Goal: Task Accomplishment & Management: Manage account settings

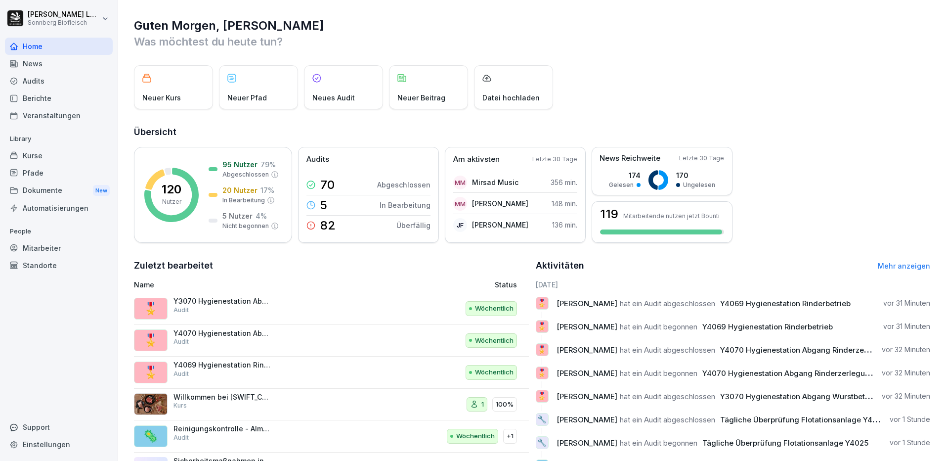
click at [23, 247] on div "Mitarbeiter" at bounding box center [59, 247] width 108 height 17
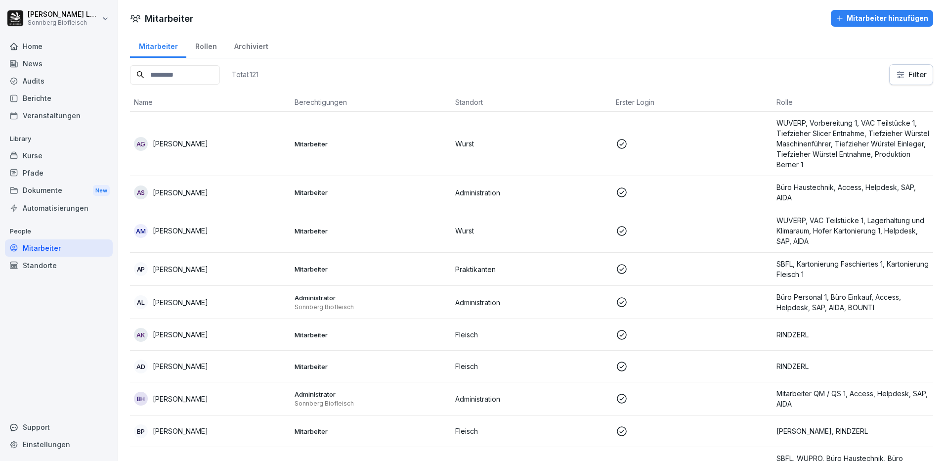
click at [190, 74] on input at bounding box center [175, 74] width 90 height 19
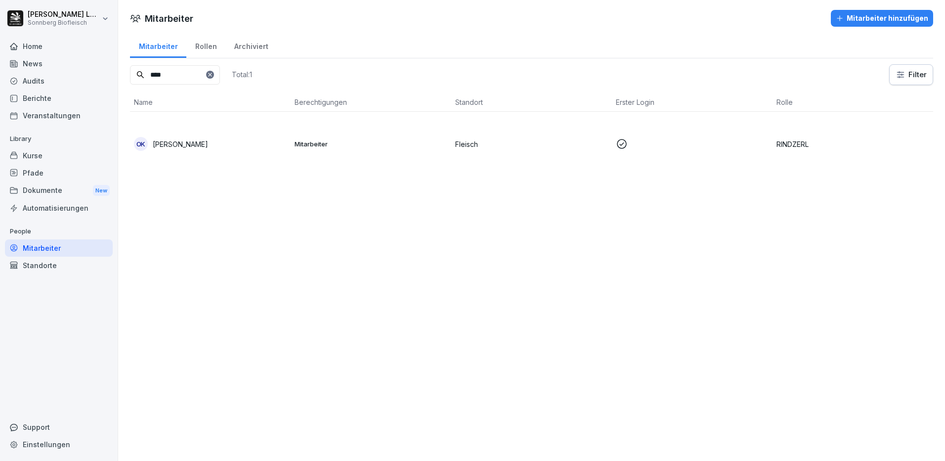
click at [225, 139] on div "OK Olek Kushneruk" at bounding box center [210, 144] width 153 height 14
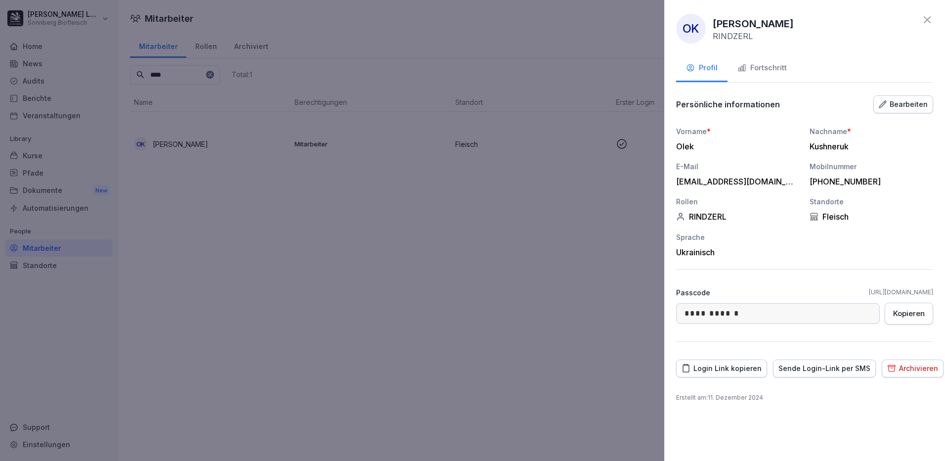
click at [762, 68] on div "Fortschritt" at bounding box center [761, 67] width 49 height 11
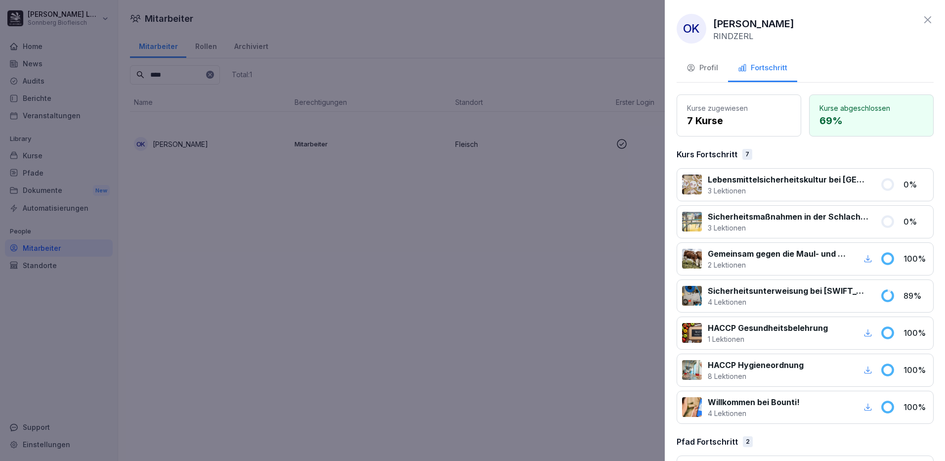
click at [606, 292] on div at bounding box center [472, 230] width 945 height 461
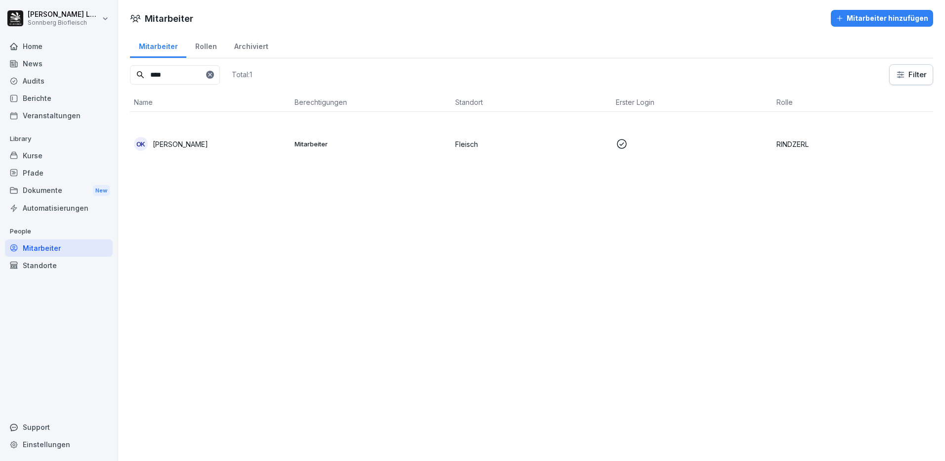
drag, startPoint x: 190, startPoint y: 76, endPoint x: 93, endPoint y: 52, distance: 99.8
click at [93, 52] on div "Anna-Maria Lumetsberger Sonnberg Biofleisch Home News Audits Berichte Veranstal…" at bounding box center [472, 230] width 945 height 461
type input "*"
type input "*****"
click at [182, 156] on td "IV Iryna Vistunova" at bounding box center [210, 144] width 161 height 64
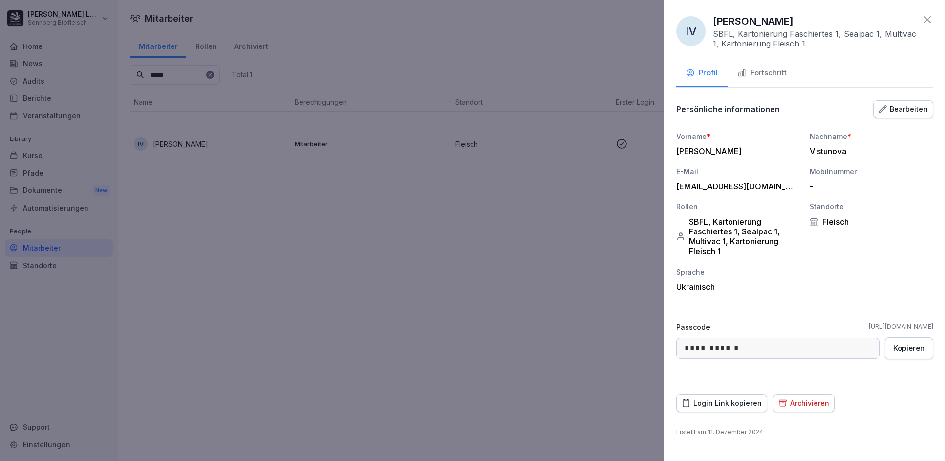
click at [788, 77] on button "Fortschritt" at bounding box center [761, 73] width 69 height 27
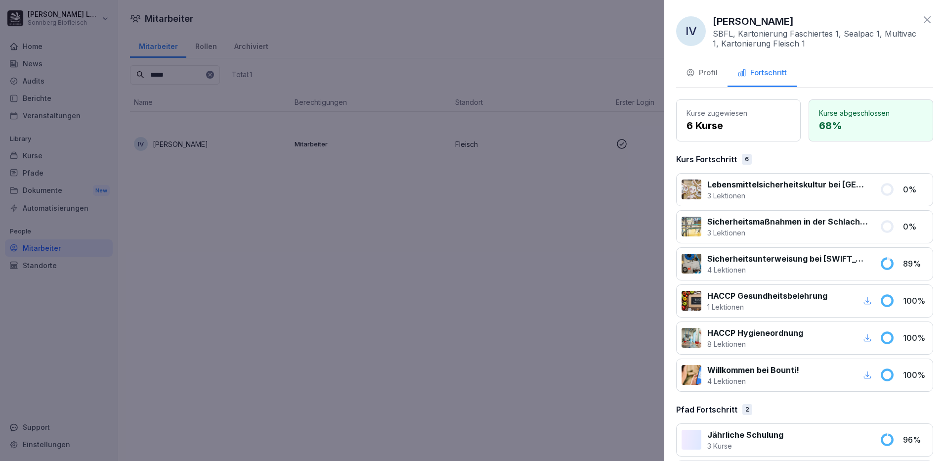
click at [304, 346] on div at bounding box center [472, 230] width 945 height 461
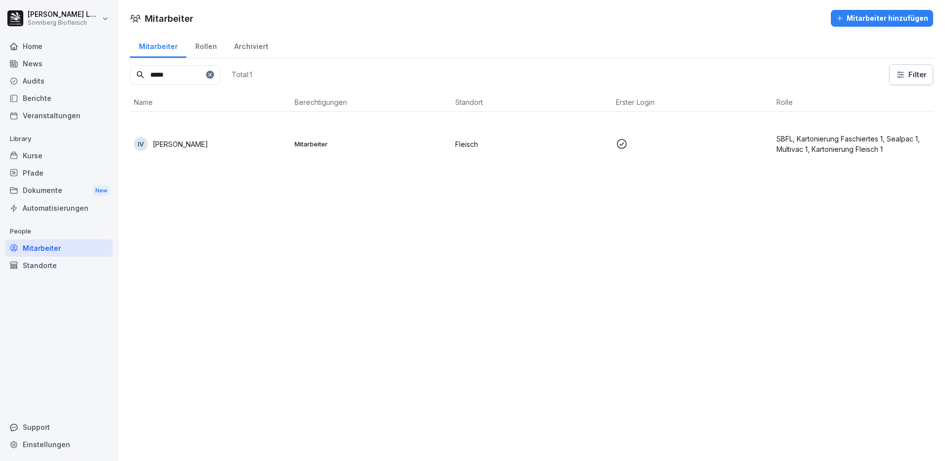
click at [326, 320] on div "Mitarbeiter Mitarbeiter hinzufügen Mitarbeiter Rollen Archiviert ***** Total: 1…" at bounding box center [531, 230] width 827 height 461
click at [31, 51] on div "Home" at bounding box center [59, 46] width 108 height 17
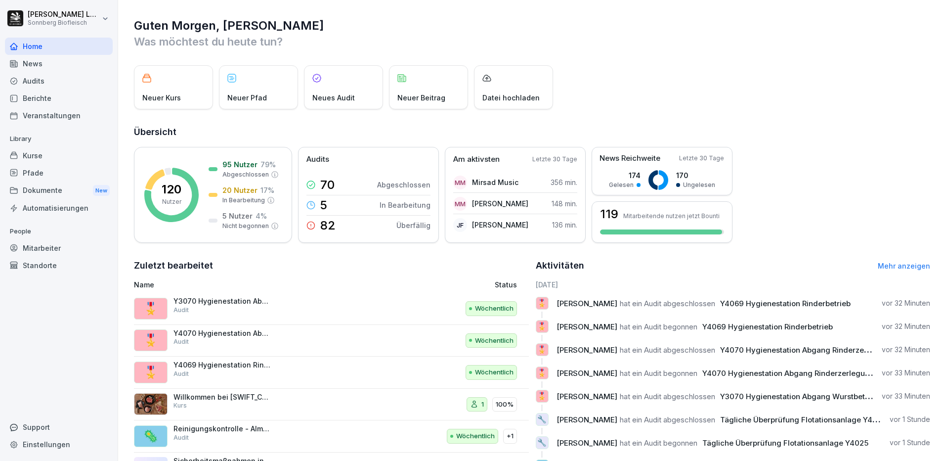
click at [46, 53] on div "Home" at bounding box center [59, 46] width 108 height 17
click at [34, 250] on div "Mitarbeiter" at bounding box center [59, 247] width 108 height 17
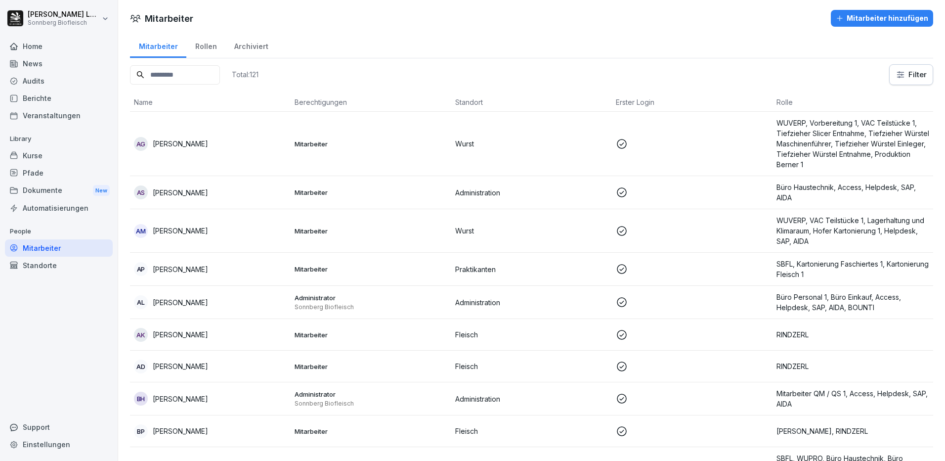
click at [188, 78] on input at bounding box center [175, 74] width 90 height 19
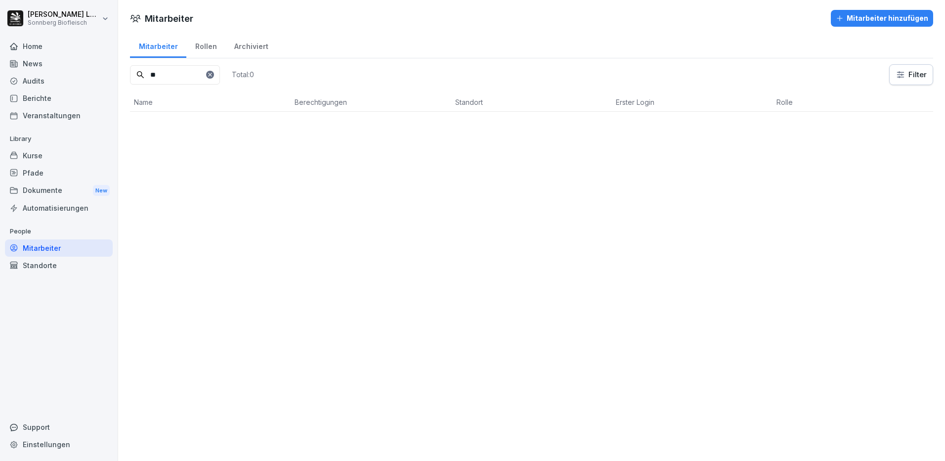
type input "*"
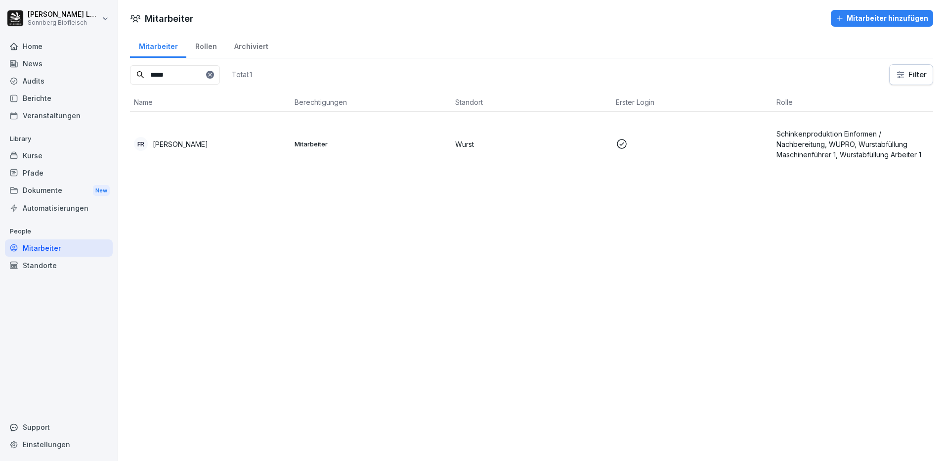
type input "*****"
click at [415, 143] on p "Mitarbeiter" at bounding box center [371, 143] width 153 height 9
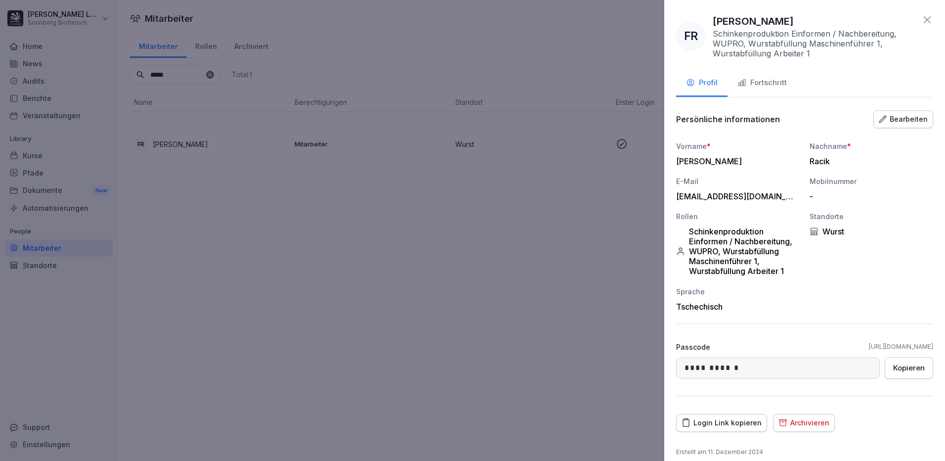
click at [777, 86] on div "Fortschritt" at bounding box center [761, 82] width 49 height 11
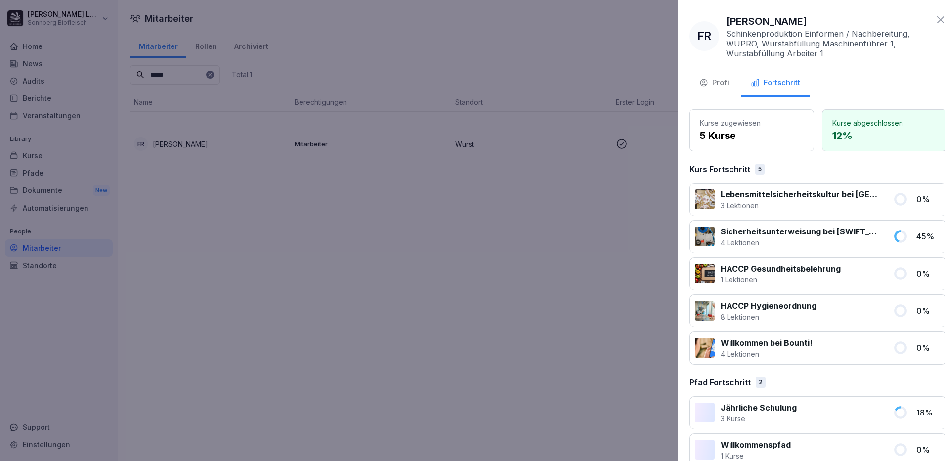
click at [603, 218] on div at bounding box center [472, 230] width 945 height 461
